Goal: Find specific page/section: Find specific page/section

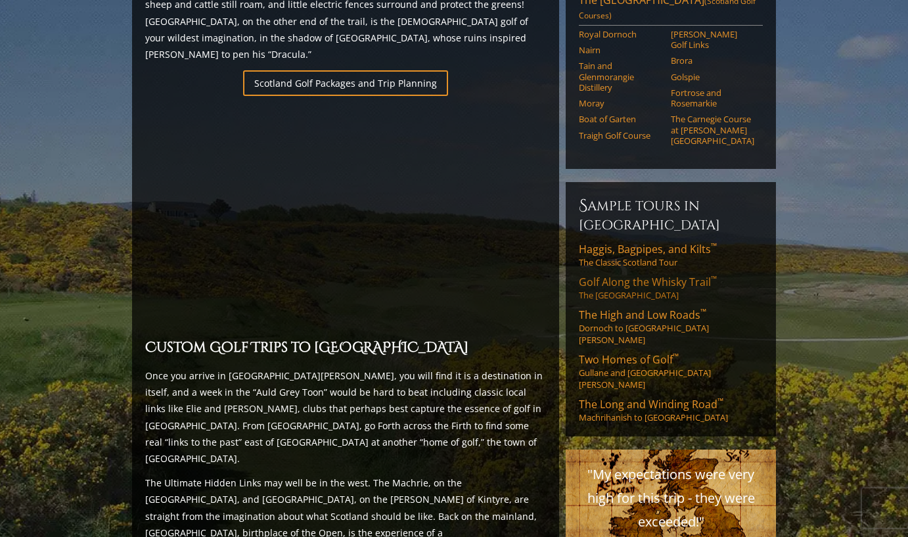
scroll to position [854, 0]
